Goal: Manage account settings

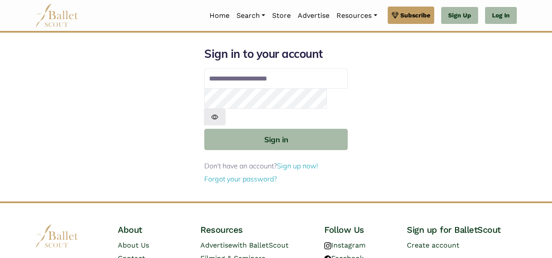
type input "**********"
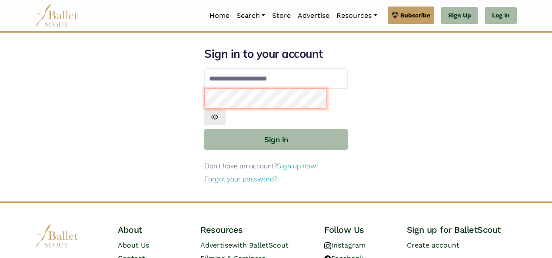
click at [204, 129] on button "Sign in" at bounding box center [276, 139] width 144 height 21
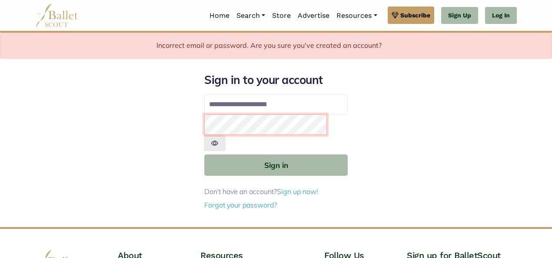
click at [204, 154] on button "Sign in" at bounding box center [276, 164] width 144 height 21
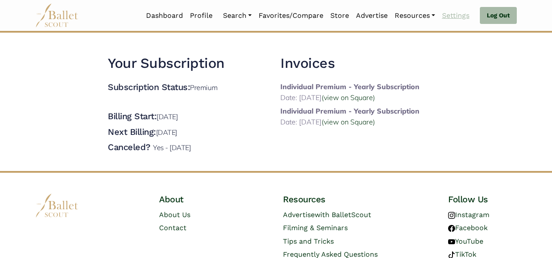
click at [454, 20] on link "Settings" at bounding box center [456, 16] width 34 height 18
click at [457, 10] on link "Settings" at bounding box center [456, 16] width 34 height 18
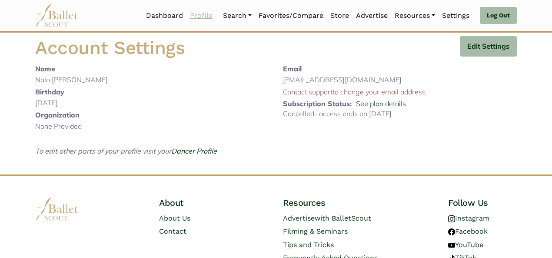
click at [190, 14] on link "Profile" at bounding box center [202, 16] width 30 height 18
